Goal: Task Accomplishment & Management: Complete application form

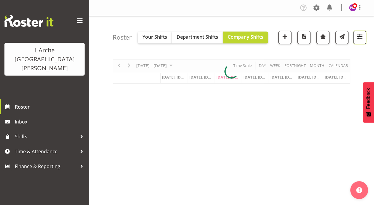
click at [360, 36] on span "button" at bounding box center [360, 37] width 8 height 8
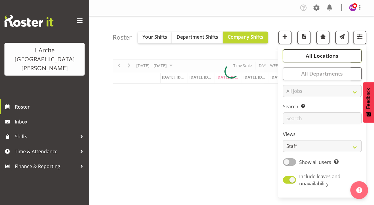
click at [344, 57] on button "All Locations" at bounding box center [322, 55] width 79 height 13
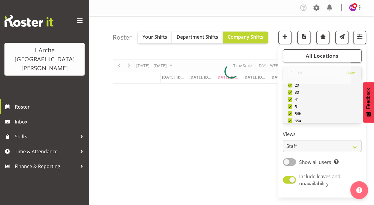
click at [293, 99] on span at bounding box center [290, 99] width 5 height 5
click at [292, 99] on input "41" at bounding box center [290, 99] width 4 height 4
checkbox input "false"
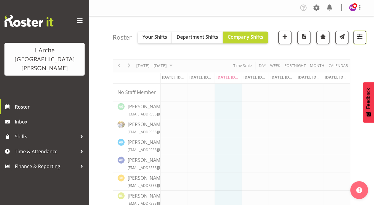
click at [362, 36] on span "button" at bounding box center [360, 37] width 8 height 8
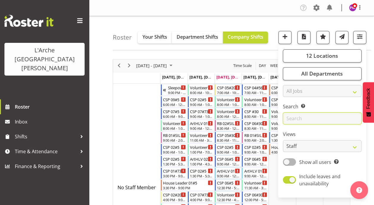
click at [297, 116] on input "text" at bounding box center [322, 118] width 79 height 12
click at [342, 56] on button "12 Locations" at bounding box center [322, 55] width 79 height 13
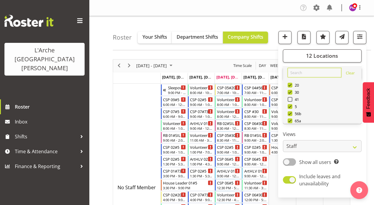
click at [311, 72] on input "text" at bounding box center [315, 73] width 54 height 10
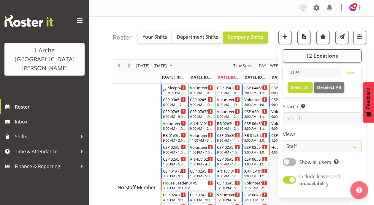
drag, startPoint x: 304, startPoint y: 88, endPoint x: 308, endPoint y: 89, distance: 4.2
click at [304, 88] on span "Select All" at bounding box center [300, 87] width 19 height 6
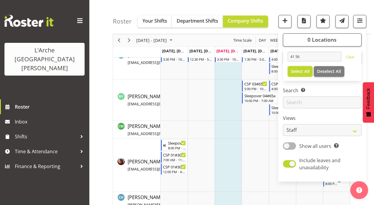
scroll to position [460, 0]
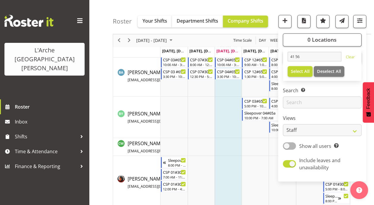
drag, startPoint x: 315, startPoint y: 4, endPoint x: 313, endPoint y: 8, distance: 4.0
click at [314, 6] on div "Roster Your Shifts Department Shifts Company Shifts 0 Locations 41 56 Clear Sel…" at bounding box center [242, 17] width 258 height 34
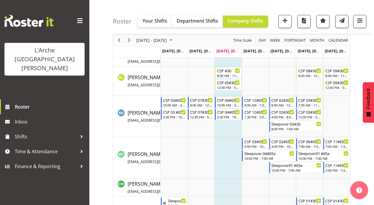
scroll to position [455, 0]
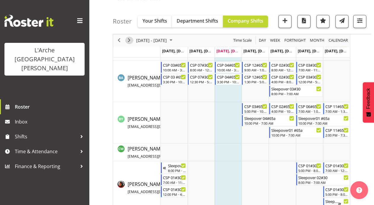
click at [130, 42] on span "Next" at bounding box center [129, 40] width 7 height 7
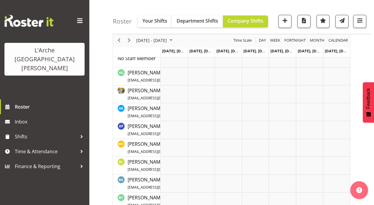
scroll to position [0, 0]
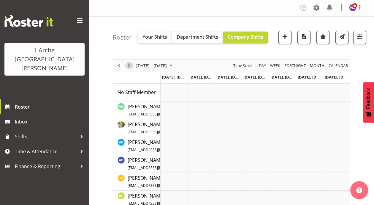
click at [126, 66] on span "Next" at bounding box center [129, 65] width 7 height 7
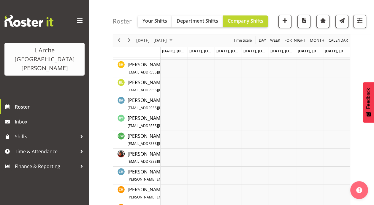
scroll to position [134, 0]
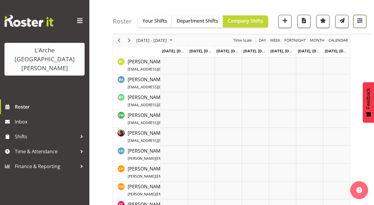
click at [361, 21] on span "button" at bounding box center [360, 21] width 8 height 8
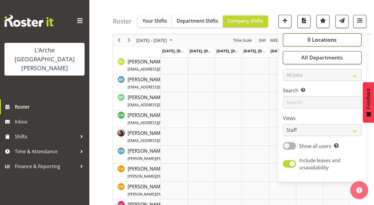
click at [331, 42] on span "0 Locations" at bounding box center [322, 39] width 29 height 7
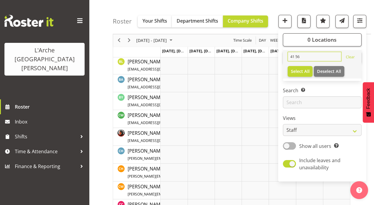
click at [314, 56] on input "41 56" at bounding box center [315, 57] width 54 height 10
type input "4"
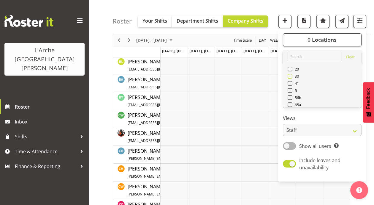
click at [290, 76] on span at bounding box center [290, 76] width 5 height 5
click at [290, 76] on input "30" at bounding box center [290, 76] width 4 height 4
checkbox input "true"
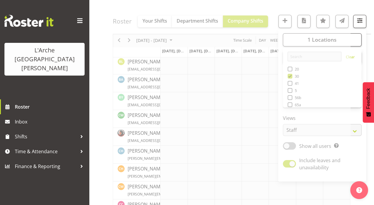
drag, startPoint x: 290, startPoint y: 84, endPoint x: 290, endPoint y: 90, distance: 5.6
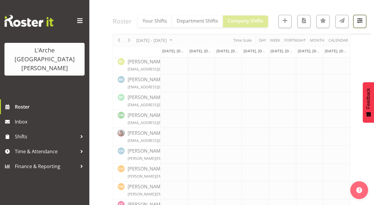
click at [364, 21] on span "button" at bounding box center [360, 21] width 8 height 8
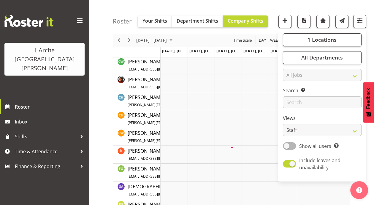
click at [324, 40] on div "[DATE] - [DATE] [DATE] Day Week Fortnight Month calendar Month Agenda Time Scal…" at bounding box center [232, 151] width 238 height 452
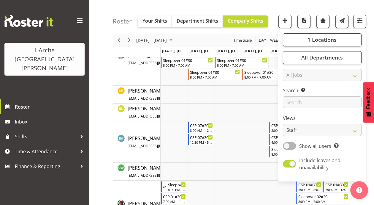
scroll to position [181, 0]
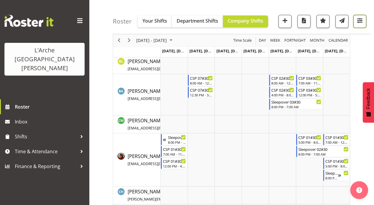
click at [357, 20] on span "button" at bounding box center [360, 21] width 8 height 8
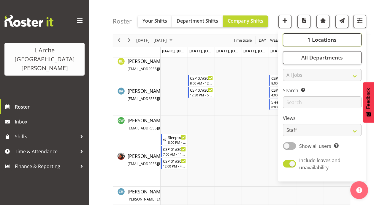
click at [331, 40] on span "1 Locations" at bounding box center [322, 39] width 29 height 7
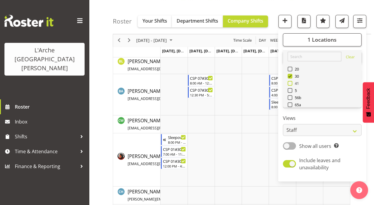
click at [293, 85] on span at bounding box center [290, 83] width 5 height 5
click at [292, 85] on input "41" at bounding box center [290, 83] width 4 height 4
checkbox input "true"
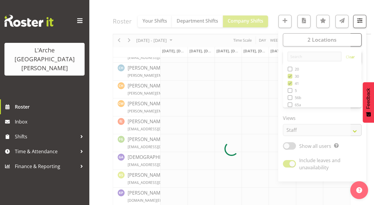
click at [292, 91] on div at bounding box center [232, 148] width 238 height 541
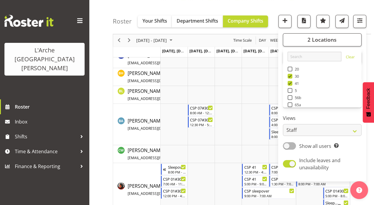
scroll to position [276, 0]
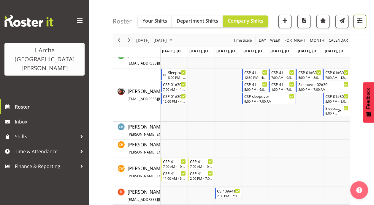
click at [357, 21] on span "button" at bounding box center [360, 21] width 8 height 8
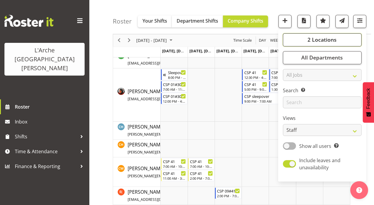
click at [327, 37] on span "2 Locations" at bounding box center [322, 39] width 29 height 7
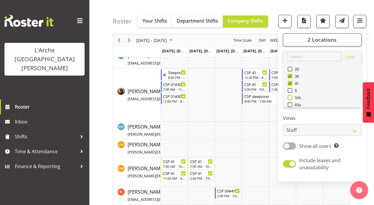
click at [290, 95] on span at bounding box center [290, 97] width 5 height 5
click at [290, 96] on input "56b" at bounding box center [290, 98] width 4 height 4
checkbox input "true"
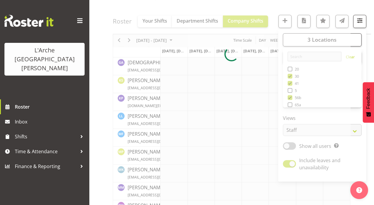
click at [291, 104] on div at bounding box center [232, 53] width 238 height 541
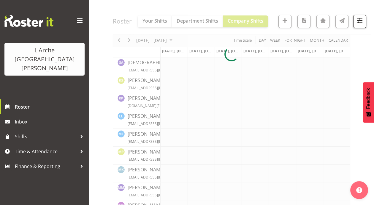
scroll to position [441, 0]
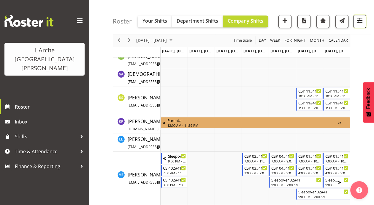
click at [360, 24] on span "button" at bounding box center [360, 21] width 8 height 8
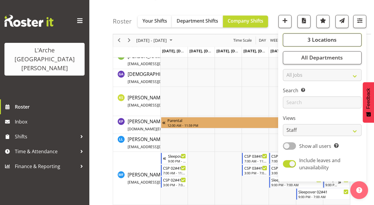
click at [327, 38] on span "3 Locations" at bounding box center [322, 39] width 29 height 7
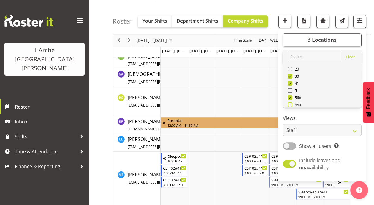
click at [292, 105] on span at bounding box center [290, 104] width 5 height 5
click at [292, 105] on input "65a" at bounding box center [290, 105] width 4 height 4
checkbox input "true"
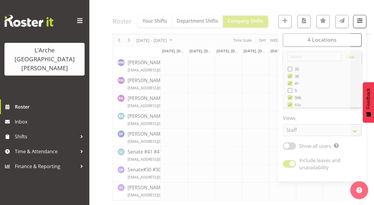
scroll to position [399, 0]
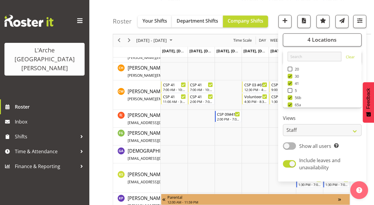
click at [374, 72] on div "[DATE] - [DATE] [DATE] Day Week Fortnight Month calendar Month Agenda Time Scal…" at bounding box center [243, 118] width 261 height 1009
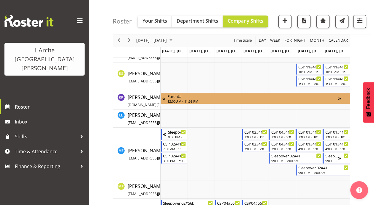
scroll to position [554, 0]
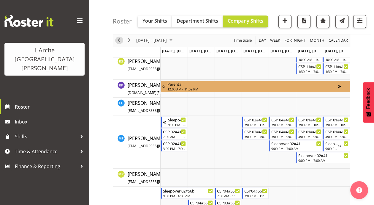
click at [117, 39] on span "Previous" at bounding box center [119, 40] width 7 height 7
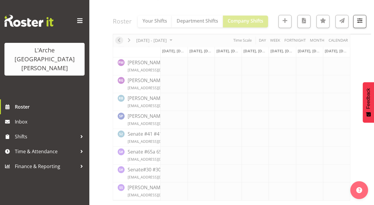
scroll to position [435, 0]
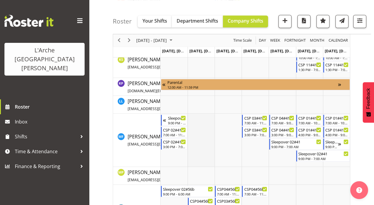
scroll to position [538, 0]
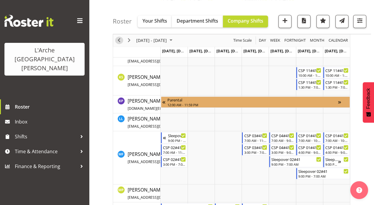
click at [121, 40] on span "Previous" at bounding box center [119, 40] width 7 height 7
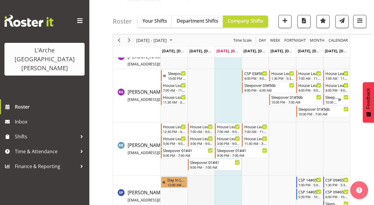
scroll to position [870, 0]
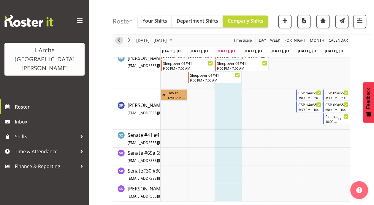
click at [115, 38] on div "previous period" at bounding box center [119, 40] width 10 height 12
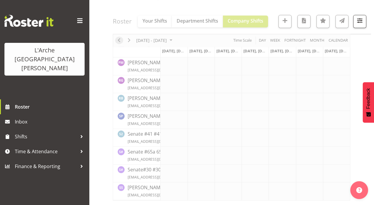
scroll to position [435, 0]
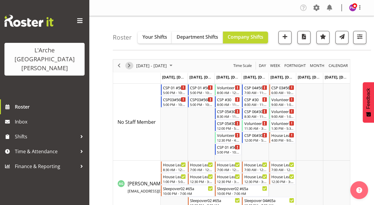
click at [129, 63] on span "Next" at bounding box center [129, 65] width 7 height 7
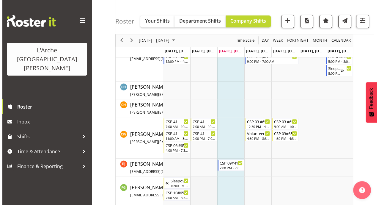
scroll to position [411, 0]
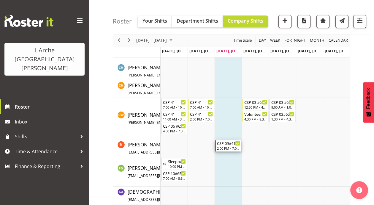
click at [226, 145] on div "CSP 09#41" at bounding box center [228, 143] width 23 height 6
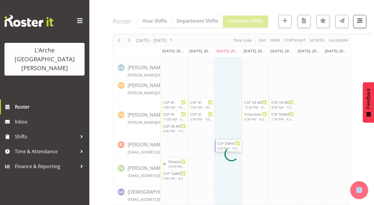
click at [226, 145] on div at bounding box center [232, 154] width 238 height 1012
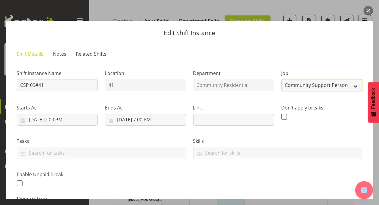
click at [352, 84] on select "Create new job Accounts Admin Art Coordinator Community Leader Community Suppor…" at bounding box center [321, 85] width 81 height 12
select select "3"
click at [281, 79] on select "Create new job Accounts Admin Art Coordinator Community Leader Community Suppor…" at bounding box center [321, 85] width 81 height 12
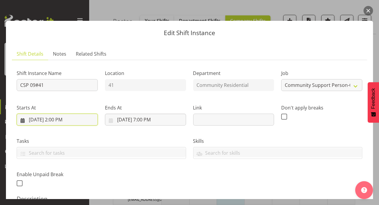
click at [59, 118] on input "[DATE] 2:00 PM" at bounding box center [57, 119] width 81 height 12
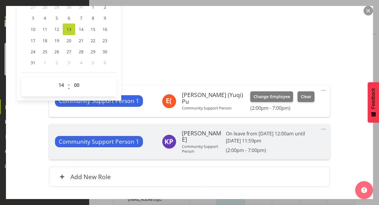
scroll to position [157, 0]
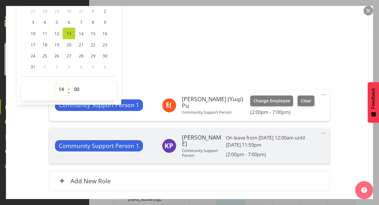
click at [65, 90] on select "00 01 02 03 04 05 06 07 08 09 10 11 12 13 14 15 16 17 18 19 20 21 22 23" at bounding box center [61, 89] width 13 height 12
select select "12"
click at [55, 83] on select "00 01 02 03 04 05 06 07 08 09 10 11 12 13 14 15 16 17 18 19 20 21 22 23" at bounding box center [61, 89] width 13 height 12
type input "[DATE] 12:00 PM"
click at [170, 54] on p "#41" at bounding box center [189, 56] width 345 height 7
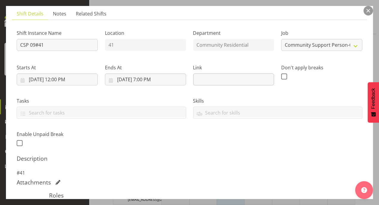
scroll to position [40, 0]
click at [153, 81] on input "[DATE] 7:00 PM" at bounding box center [145, 79] width 81 height 12
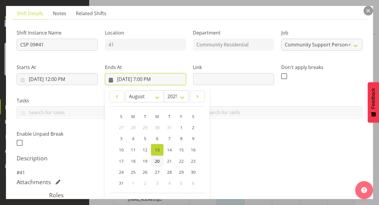
scroll to position [114, 0]
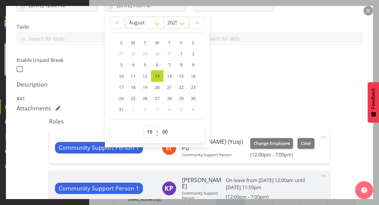
click at [147, 131] on select "00 01 02 03 04 05 06 07 08 09 10 11 12 13 14 15 16 17 18 19 20 21 22 23" at bounding box center [149, 132] width 13 height 12
select select "15"
click at [143, 126] on select "00 01 02 03 04 05 06 07 08 09 10 11 12 13 14 15 16 17 18 19 20 21 22 23" at bounding box center [149, 132] width 13 height 12
type input "[DATE] 3:00 PM"
click at [287, 89] on div "Description #41" at bounding box center [189, 91] width 345 height 21
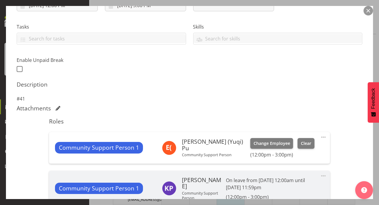
scroll to position [200, 0]
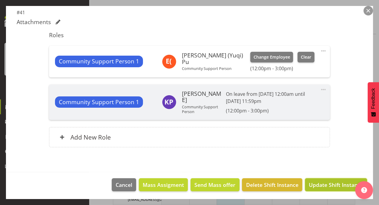
click at [324, 185] on span "Update Shift Instance" at bounding box center [336, 185] width 54 height 8
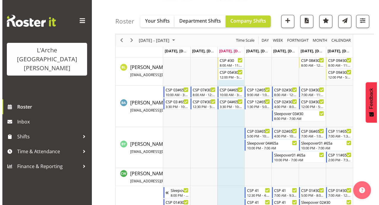
scroll to position [411, 0]
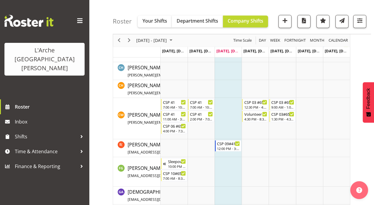
click at [226, 153] on td "Timeline Week of August 13, 2025" at bounding box center [228, 148] width 27 height 18
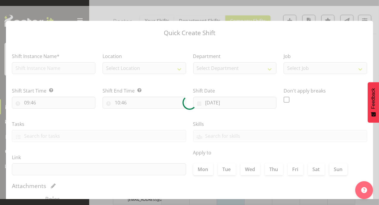
click at [226, 153] on div at bounding box center [189, 102] width 379 height 193
checkbox input "true"
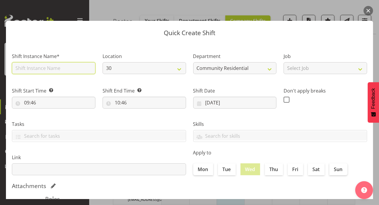
click at [57, 72] on input "text" at bounding box center [53, 68] width 83 height 12
type input "csp56b"
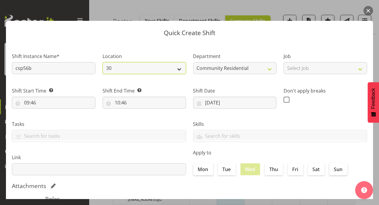
click at [175, 67] on select "30 41 56b 65a" at bounding box center [143, 68] width 83 height 12
select select "1061"
click at [102, 62] on select "30 41 56b 65a" at bounding box center [143, 68] width 83 height 12
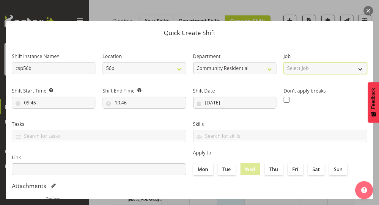
click at [357, 72] on select "Select Job Accounts Admin Art Coordinator Community Leader Community Support Pe…" at bounding box center [324, 68] width 83 height 12
select select "3"
click at [283, 62] on select "Select Job Accounts Admin Art Coordinator Community Leader Community Support Pe…" at bounding box center [324, 68] width 83 height 12
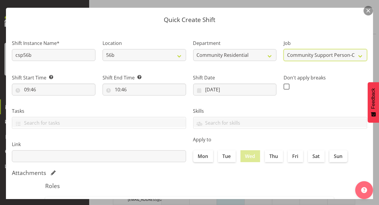
scroll to position [19, 0]
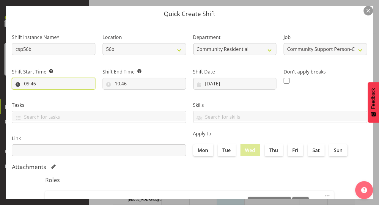
click at [26, 86] on input "09:46" at bounding box center [53, 84] width 83 height 12
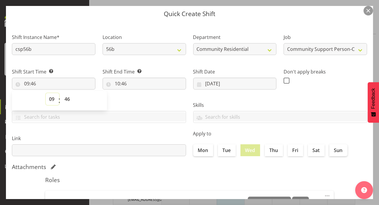
click at [48, 96] on select "00 01 02 03 04 05 06 07 08 09 10 11 12 13 14 15 16 17 18 19 20 21 22 23" at bounding box center [52, 99] width 13 height 12
select select "17"
click at [46, 93] on select "00 01 02 03 04 05 06 07 08 09 10 11 12 13 14 15 16 17 18 19 20 21 22 23" at bounding box center [52, 99] width 13 height 12
type input "17:46"
click at [67, 100] on select "00 01 02 03 04 05 06 07 08 09 10 11 12 13 14 15 16 17 18 19 20 21 22 23 24 25 2…" at bounding box center [67, 99] width 13 height 12
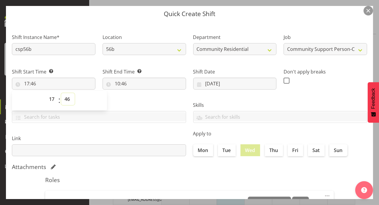
select select "0"
click at [61, 93] on select "00 01 02 03 04 05 06 07 08 09 10 11 12 13 14 15 16 17 18 19 20 21 22 23 24 25 2…" at bounding box center [67, 99] width 13 height 12
type input "17:00"
click at [116, 85] on input "10:46" at bounding box center [143, 84] width 83 height 12
click at [146, 101] on select "00 01 02 03 04 05 06 07 08 09 10 11 12 13 14 15 16 17 18 19 20 21 22 23" at bounding box center [142, 99] width 13 height 12
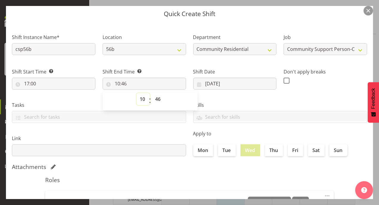
select select "22"
click at [136, 93] on select "00 01 02 03 04 05 06 07 08 09 10 11 12 13 14 15 16 17 18 19 20 21 22 23" at bounding box center [142, 99] width 13 height 12
type input "22:46"
click at [159, 101] on select "00 01 02 03 04 05 06 07 08 09 10 11 12 13 14 15 16 17 18 19 20 21 22 23 24 25 2…" at bounding box center [158, 99] width 13 height 12
select select "0"
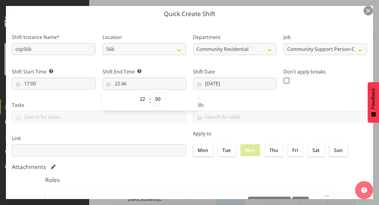
click at [152, 93] on select "00 01 02 03 04 05 06 07 08 09 10 11 12 13 14 15 16 17 18 19 20 21 22 23 24 25 2…" at bounding box center [158, 99] width 13 height 12
type input "22:00"
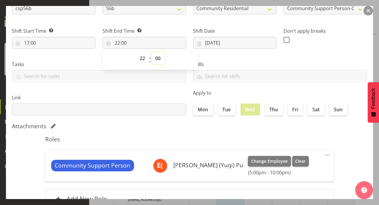
scroll to position [109, 0]
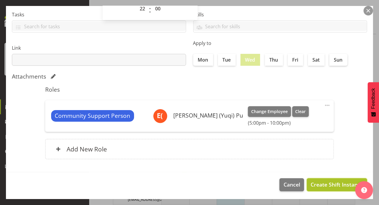
click at [318, 186] on span "Create Shift Instance" at bounding box center [336, 184] width 53 height 8
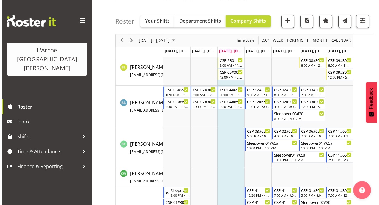
scroll to position [411, 0]
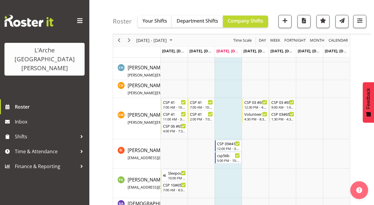
click at [230, 165] on td "Timeline Week of August 13, 2025" at bounding box center [228, 153] width 27 height 29
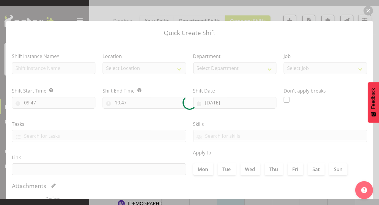
checkbox input "true"
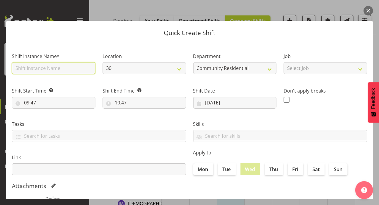
click at [74, 64] on input "text" at bounding box center [53, 68] width 83 height 12
type input "Sleepover 01#56b"
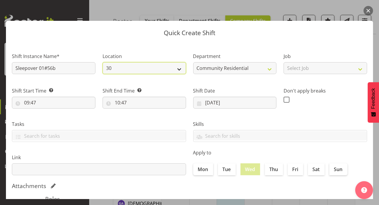
click at [173, 68] on select "30 41 56b 65a" at bounding box center [143, 68] width 83 height 12
select select "1061"
click at [102, 62] on select "30 41 56b 65a" at bounding box center [143, 68] width 83 height 12
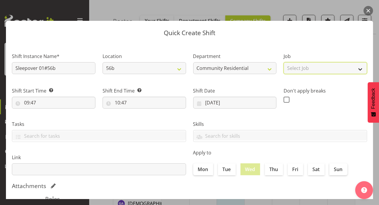
drag, startPoint x: 353, startPoint y: 70, endPoint x: 353, endPoint y: 73, distance: 3.0
click at [353, 70] on select "Select Job Accounts Admin Art Coordinator Community Leader Community Support Pe…" at bounding box center [324, 68] width 83 height 12
select select "3"
click at [283, 62] on select "Select Job Accounts Admin Art Coordinator Community Leader Community Support Pe…" at bounding box center [324, 68] width 83 height 12
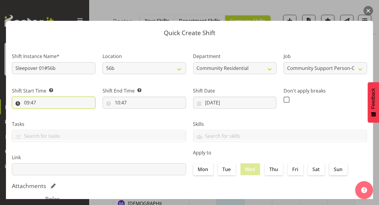
click at [28, 103] on input "09:47" at bounding box center [53, 103] width 83 height 12
click at [52, 118] on select "00 01 02 03 04 05 06 07 08 09 10 11 12 13 14 15 16 17 18 19 20 21 22 23" at bounding box center [52, 118] width 13 height 12
select select "22"
click at [46, 112] on select "00 01 02 03 04 05 06 07 08 09 10 11 12 13 14 15 16 17 18 19 20 21 22 23" at bounding box center [52, 118] width 13 height 12
type input "22:47"
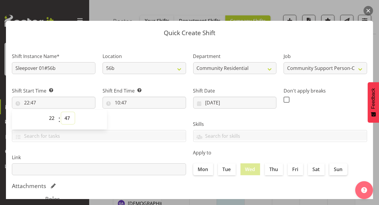
click at [64, 119] on select "00 01 02 03 04 05 06 07 08 09 10 11 12 13 14 15 16 17 18 19 20 21 22 23 24 25 2…" at bounding box center [67, 118] width 13 height 12
select select "0"
click at [61, 112] on select "00 01 02 03 04 05 06 07 08 09 10 11 12 13 14 15 16 17 18 19 20 21 22 23 24 25 2…" at bounding box center [67, 118] width 13 height 12
type input "22:00"
drag, startPoint x: 117, startPoint y: 101, endPoint x: 121, endPoint y: 107, distance: 6.9
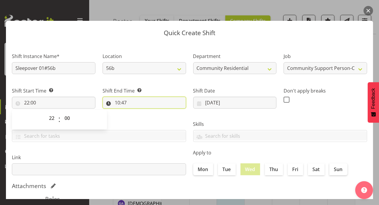
click at [117, 101] on input "10:47" at bounding box center [143, 103] width 83 height 12
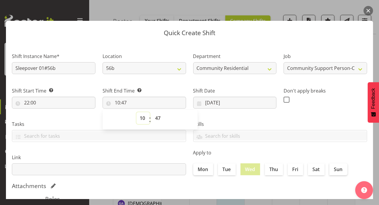
click at [140, 119] on select "00 01 02 03 04 05 06 07 08 09 10 11 12 13 14 15 16 17 18 19 20 21 22 23" at bounding box center [142, 118] width 13 height 12
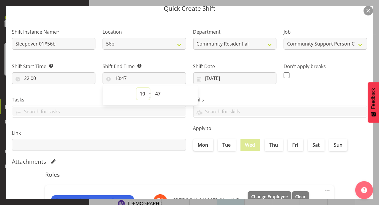
click at [139, 94] on select "00 01 02 03 04 05 06 07 08 09 10 11 12 13 14 15 16 17 18 19 20 21 22 23" at bounding box center [142, 94] width 13 height 12
select select "7"
click at [136, 88] on select "00 01 02 03 04 05 06 07 08 09 10 11 12 13 14 15 16 17 18 19 20 21 22 23" at bounding box center [142, 94] width 13 height 12
type input "07:47"
click at [155, 92] on select "00 01 02 03 04 05 06 07 08 09 10 11 12 13 14 15 16 17 18 19 20 21 22 23 24 25 2…" at bounding box center [158, 94] width 13 height 12
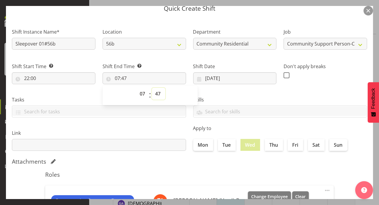
select select "0"
click at [152, 88] on select "00 01 02 03 04 05 06 07 08 09 10 11 12 13 14 15 16 17 18 19 20 21 22 23 24 25 2…" at bounding box center [158, 94] width 13 height 12
type input "07:00"
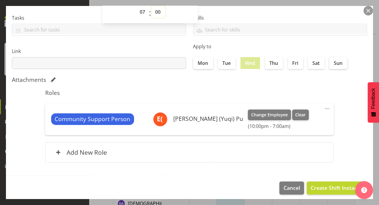
scroll to position [109, 0]
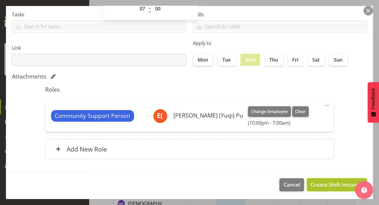
click at [329, 186] on span "Create Shift Instance" at bounding box center [336, 184] width 53 height 8
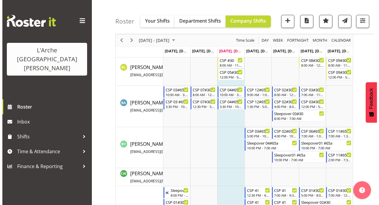
scroll to position [411, 0]
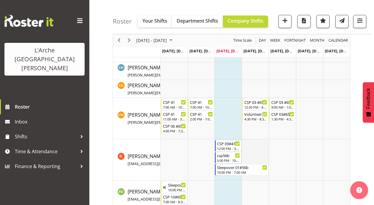
click at [248, 140] on td "Timeline Week of August 13, 2025" at bounding box center [255, 159] width 27 height 41
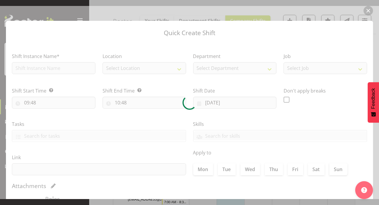
type input "[DATE]"
checkbox input "true"
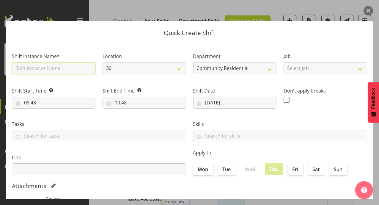
click at [88, 65] on input "text" at bounding box center [53, 68] width 83 height 12
type input "csp56b"
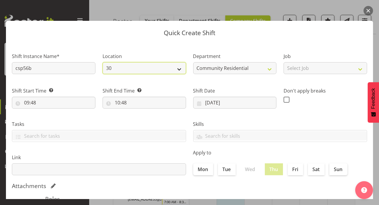
drag, startPoint x: 176, startPoint y: 71, endPoint x: 173, endPoint y: 73, distance: 3.6
click at [175, 72] on select "30 41 56b 65a" at bounding box center [143, 68] width 83 height 12
select select "1061"
click at [102, 62] on select "30 41 56b 65a" at bounding box center [143, 68] width 83 height 12
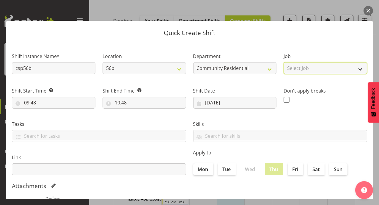
click at [355, 69] on select "Select Job Accounts Admin Art Coordinator Community Leader Community Support Pe…" at bounding box center [324, 68] width 83 height 12
select select "3"
click at [283, 62] on select "Select Job Accounts Admin Art Coordinator Community Leader Community Support Pe…" at bounding box center [324, 68] width 83 height 12
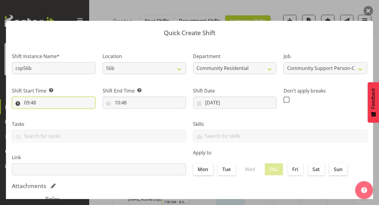
click at [26, 100] on input "09:48" at bounding box center [53, 103] width 83 height 12
click at [51, 115] on select "00 01 02 03 04 05 06 07 08 09 10 11 12 13 14 15 16 17 18 19 20 21 22 23" at bounding box center [52, 118] width 13 height 12
select select "7"
click at [46, 112] on select "00 01 02 03 04 05 06 07 08 09 10 11 12 13 14 15 16 17 18 19 20 21 22 23" at bounding box center [52, 118] width 13 height 12
type input "07:48"
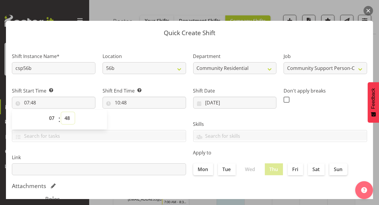
click at [69, 116] on select "00 01 02 03 04 05 06 07 08 09 10 11 12 13 14 15 16 17 18 19 20 21 22 23 24 25 2…" at bounding box center [67, 118] width 13 height 12
select select "0"
click at [61, 112] on select "00 01 02 03 04 05 06 07 08 09 10 11 12 13 14 15 16 17 18 19 20 21 22 23 24 25 2…" at bounding box center [67, 118] width 13 height 12
type input "07:00"
click at [119, 102] on input "10:48" at bounding box center [143, 103] width 83 height 12
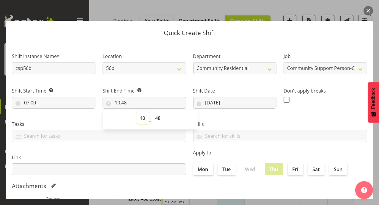
click at [141, 119] on select "00 01 02 03 04 05 06 07 08 09 10 11 12 13 14 15 16 17 18 19 20 21 22 23" at bounding box center [142, 118] width 13 height 12
select select "11"
click at [136, 112] on select "00 01 02 03 04 05 06 07 08 09 10 11 12 13 14 15 16 17 18 19 20 21 22 23" at bounding box center [142, 118] width 13 height 12
type input "11:48"
click at [157, 119] on select "00 01 02 03 04 05 06 07 08 09 10 11 12 13 14 15 16 17 18 19 20 21 22 23 24 25 2…" at bounding box center [158, 118] width 13 height 12
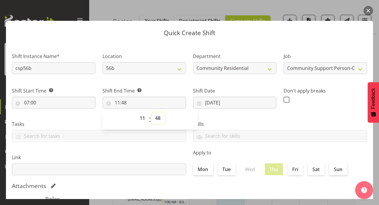
select select "0"
click at [152, 112] on select "00 01 02 03 04 05 06 07 08 09 10 11 12 13 14 15 16 17 18 19 20 21 22 23 24 25 2…" at bounding box center [158, 118] width 13 height 12
type input "11:00"
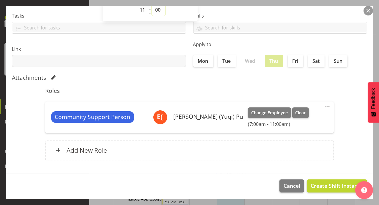
scroll to position [109, 0]
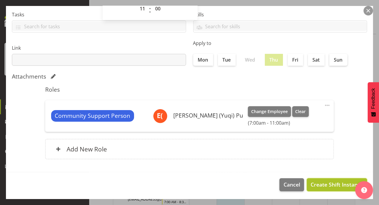
click at [328, 186] on span "Create Shift Instance" at bounding box center [336, 184] width 53 height 8
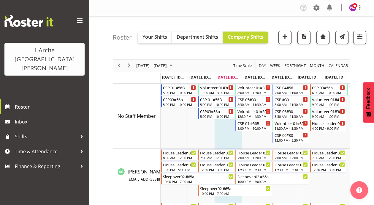
scroll to position [542, 0]
